Goal: Check status: Check status

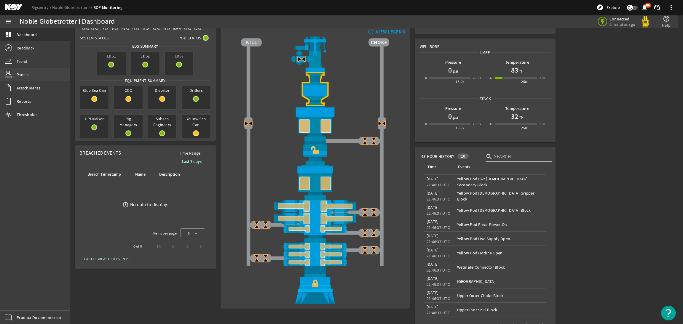
scroll to position [44, 0]
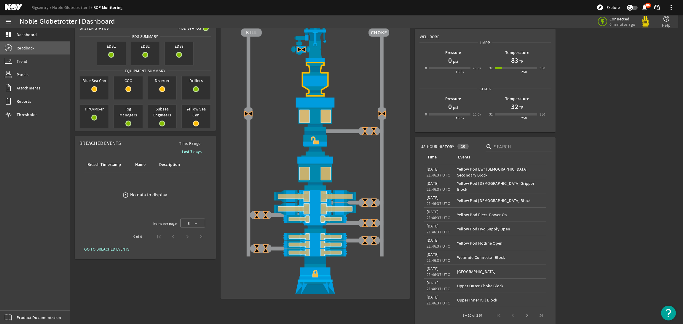
click at [31, 52] on link "Readback" at bounding box center [35, 48] width 70 height 13
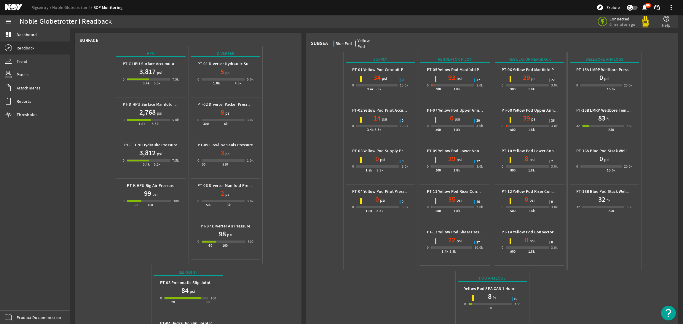
click at [22, 4] on mat-icon at bounding box center [18, 7] width 27 height 7
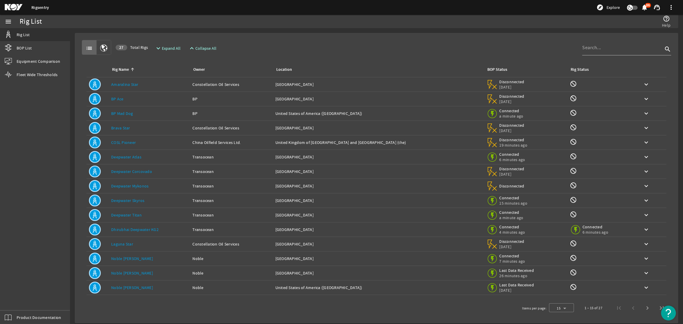
click at [144, 232] on link "Dhirubhai Deepwater KG2" at bounding box center [134, 229] width 47 height 5
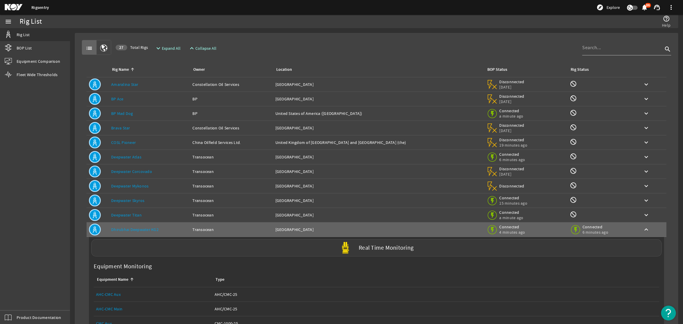
click at [318, 251] on div "Real Time Monitoring" at bounding box center [376, 248] width 570 height 17
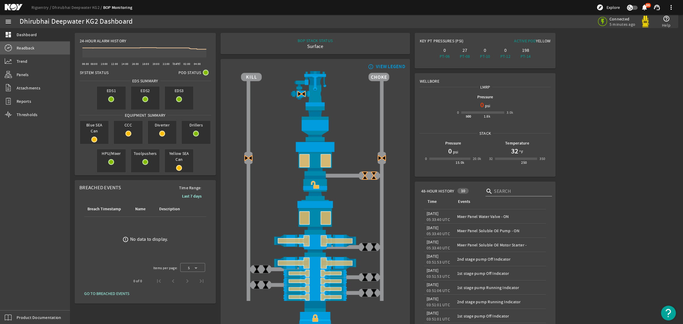
click at [55, 50] on link "Readback" at bounding box center [35, 48] width 70 height 13
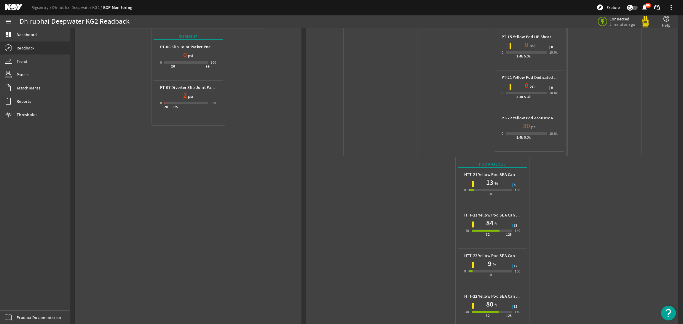
scroll to position [251, 0]
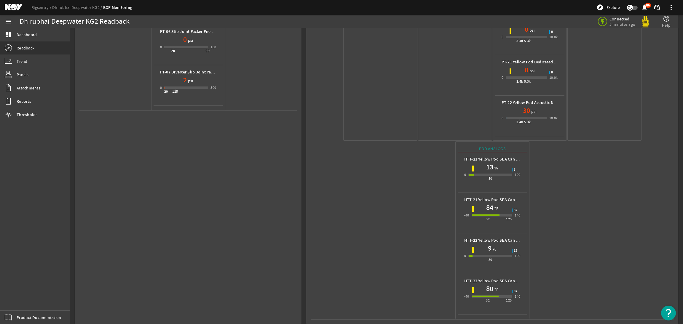
click at [17, 8] on mat-icon at bounding box center [18, 7] width 27 height 7
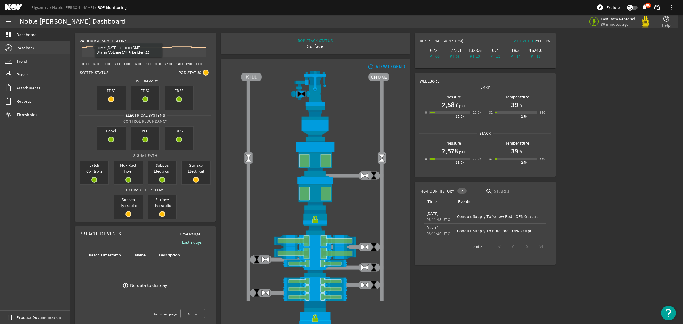
click at [29, 52] on link "Readback" at bounding box center [35, 48] width 70 height 13
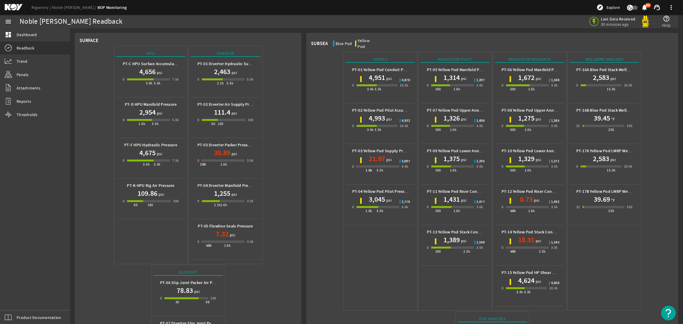
click at [14, 6] on mat-icon at bounding box center [18, 7] width 27 height 7
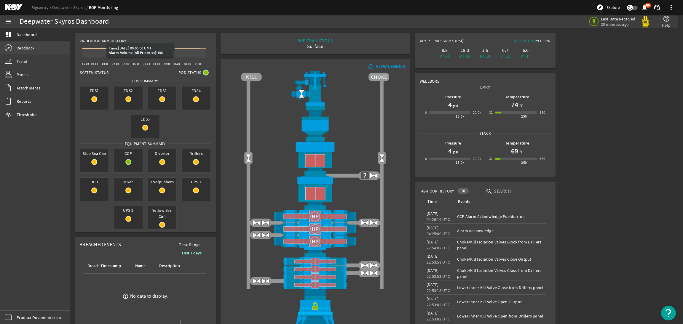
click at [31, 50] on span "Readback" at bounding box center [26, 48] width 18 height 6
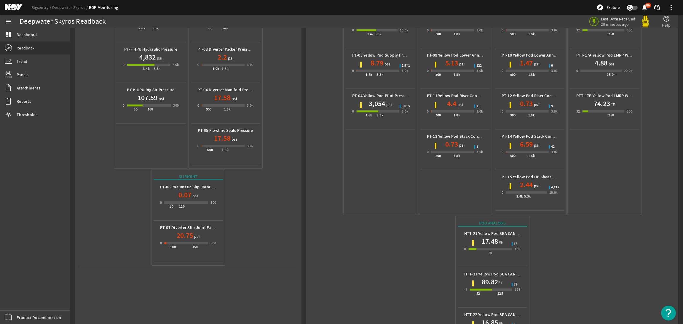
scroll to position [170, 0]
